Goal: Find specific page/section

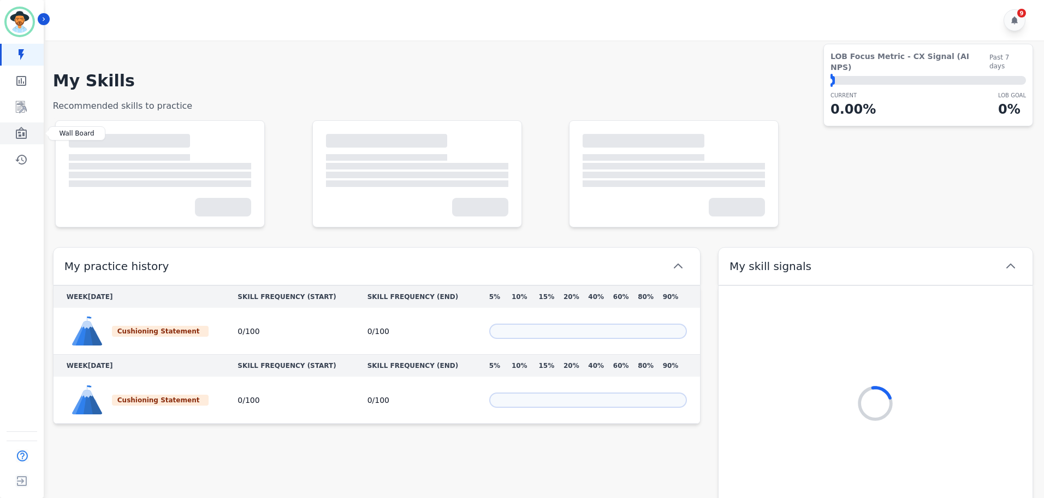
click at [20, 137] on icon "Sidebar" at bounding box center [21, 133] width 11 height 12
